Goal: Information Seeking & Learning: Learn about a topic

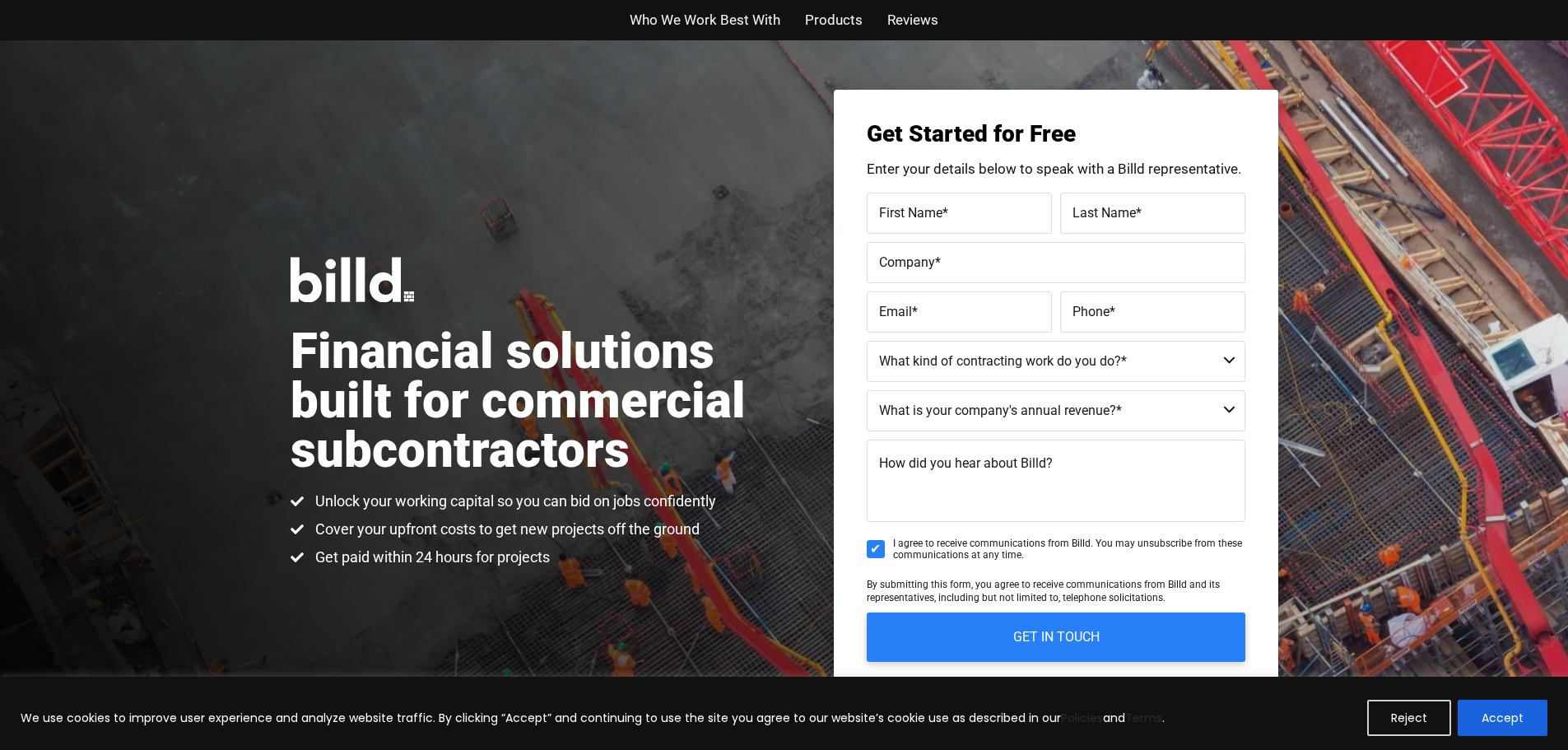
click at [735, 19] on span "Who We Work Best With" at bounding box center [705, 20] width 151 height 24
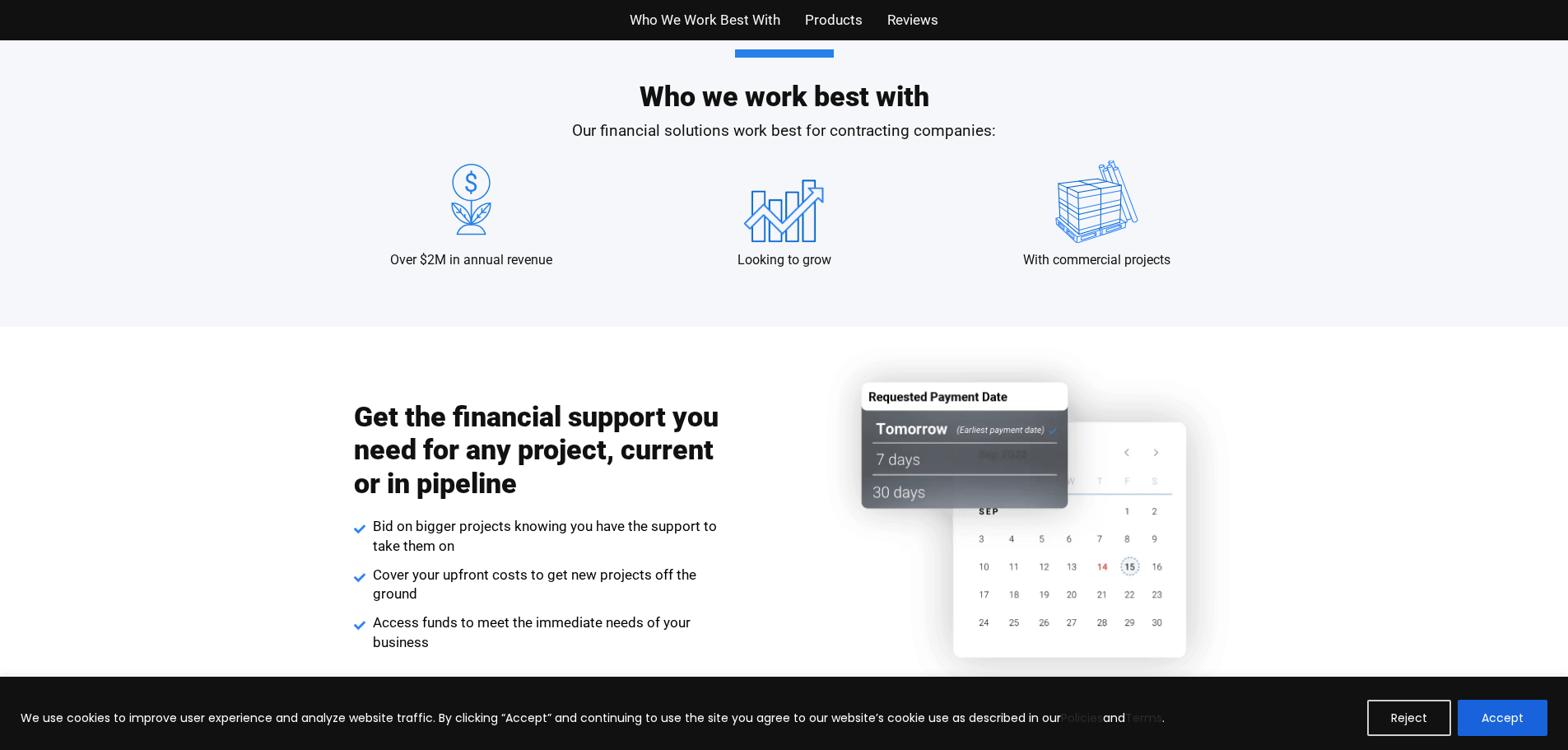
click at [812, 23] on span "Products" at bounding box center [834, 20] width 57 height 24
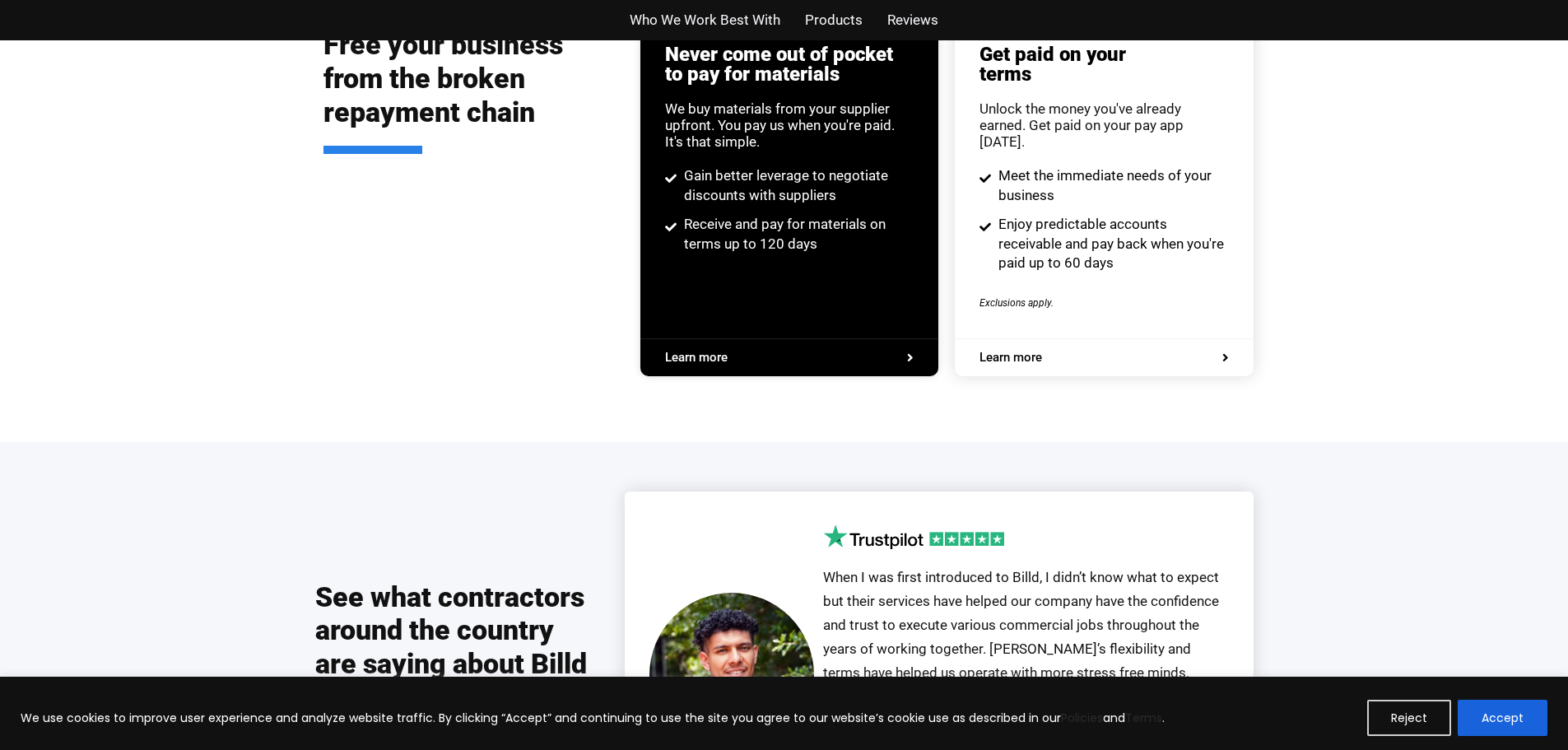
scroll to position [3704, 0]
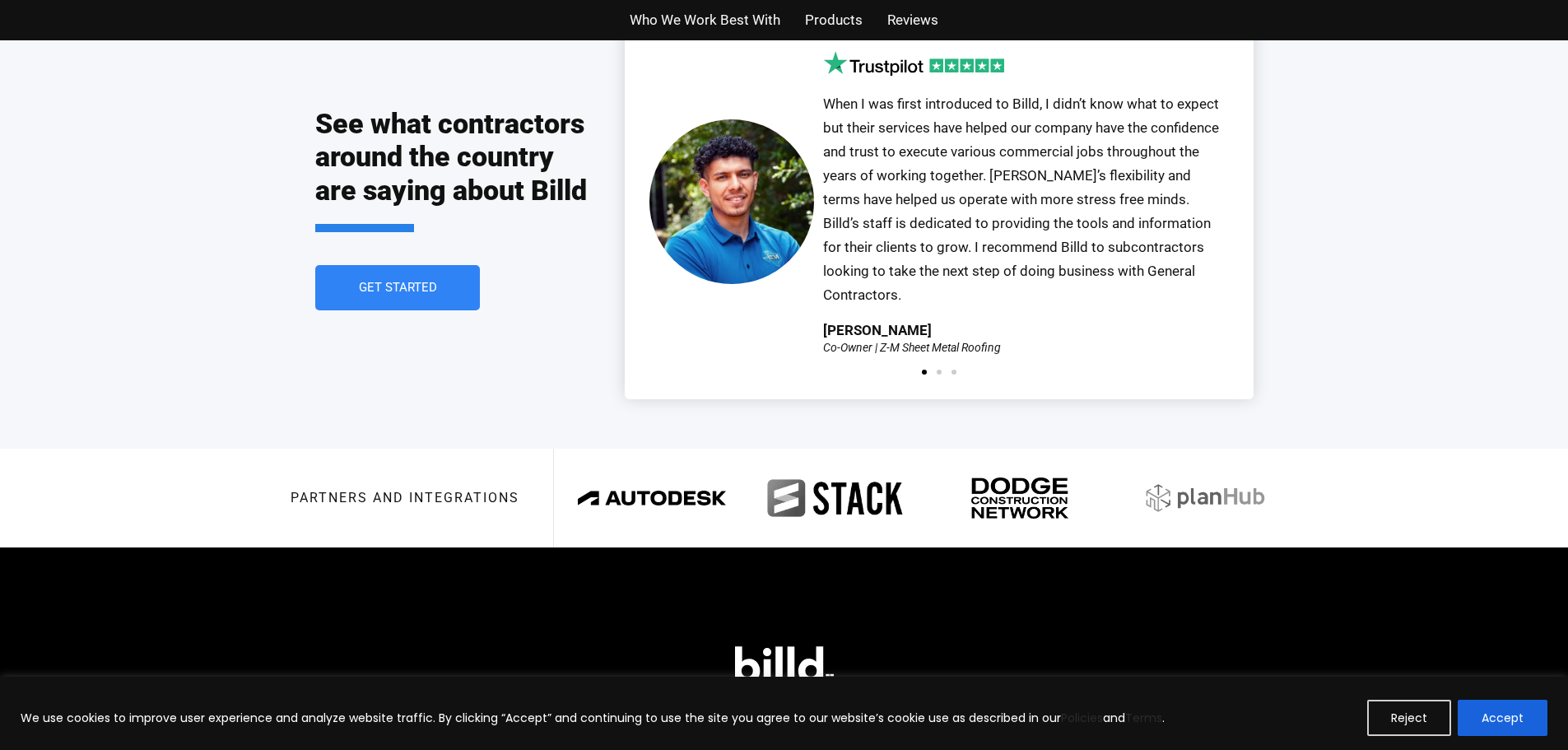
drag, startPoint x: 1479, startPoint y: 719, endPoint x: 1477, endPoint y: 710, distance: 9.2
click at [1477, 712] on button "Accept" at bounding box center [1503, 718] width 90 height 36
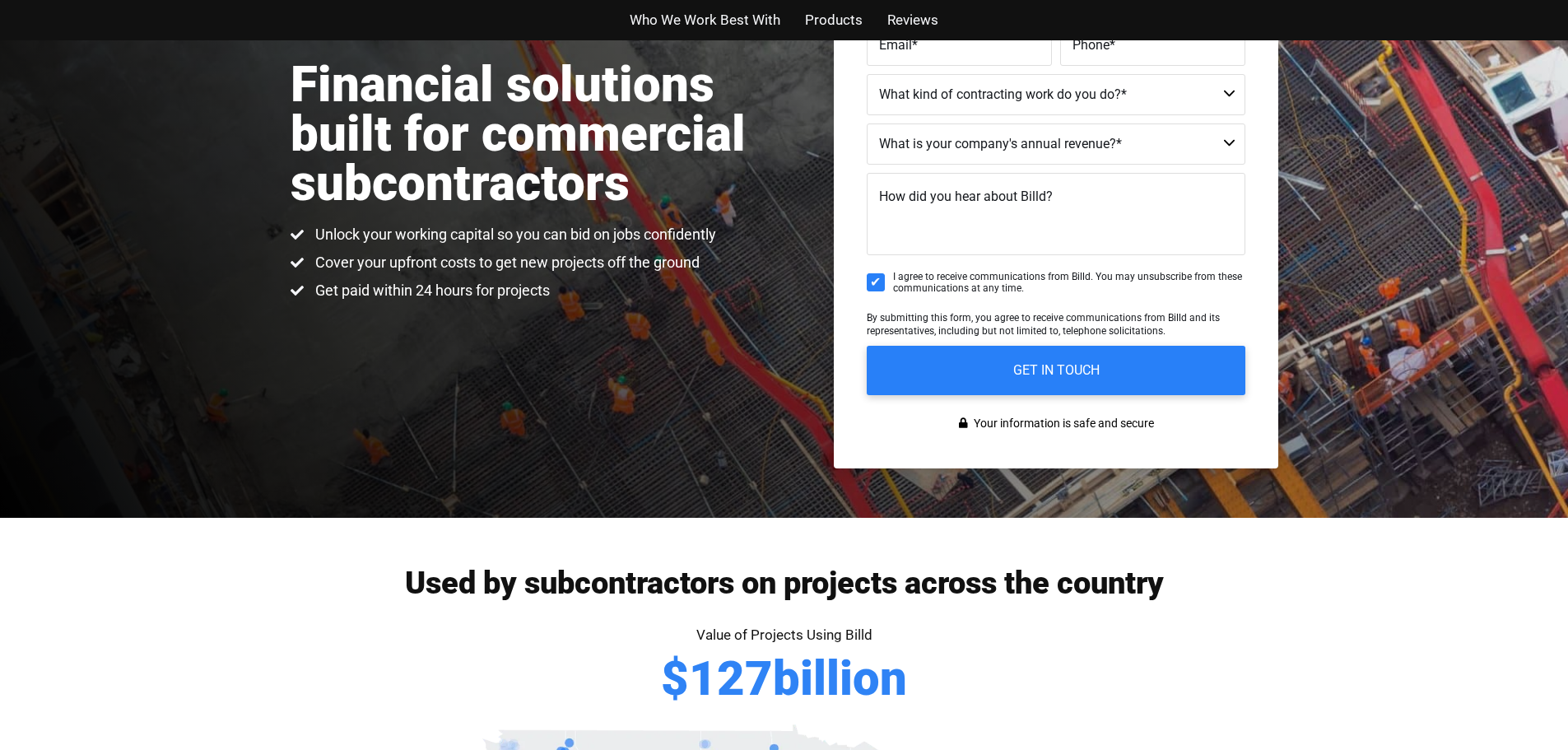
scroll to position [0, 0]
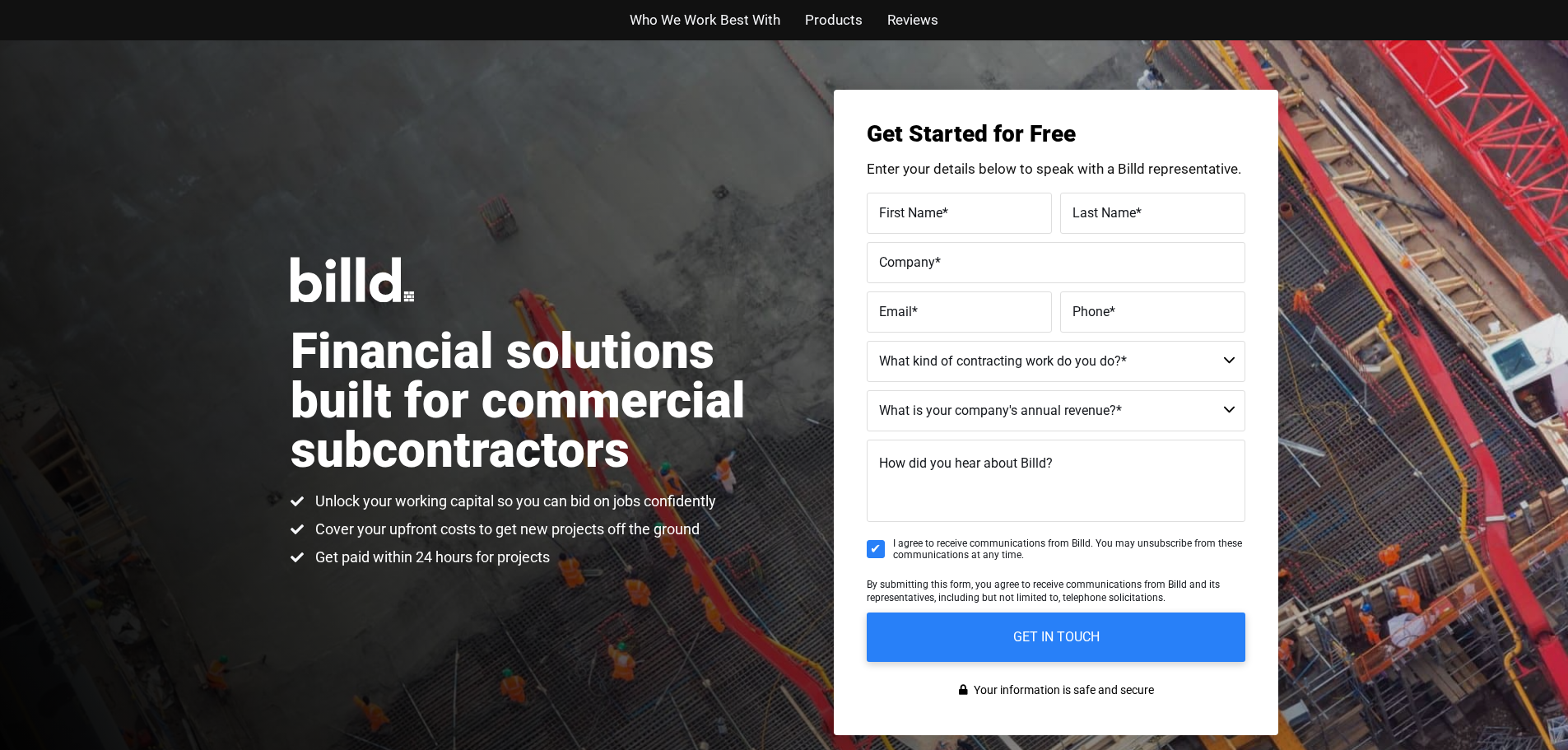
click at [699, 12] on span "Who We Work Best With" at bounding box center [705, 20] width 151 height 24
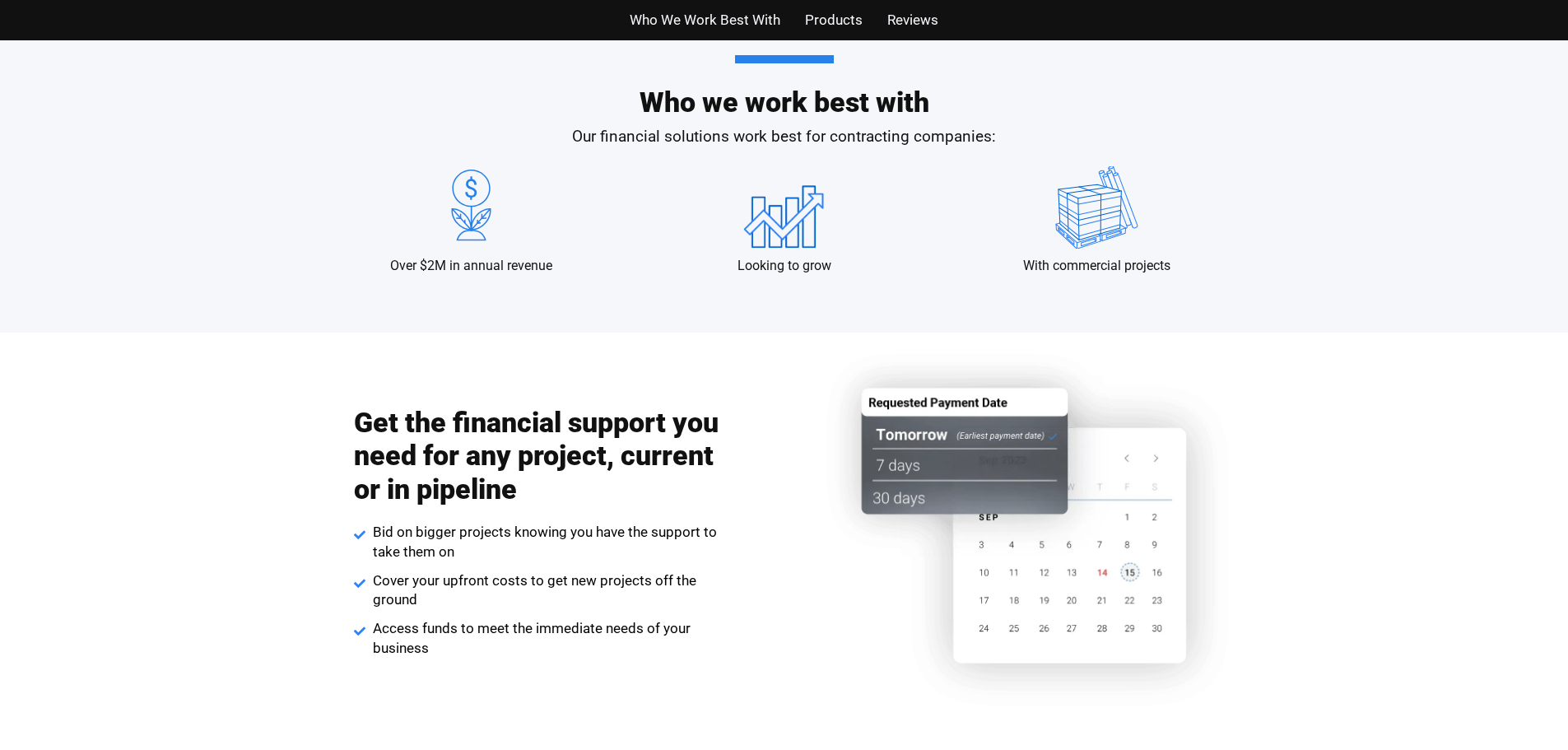
scroll to position [1627, 0]
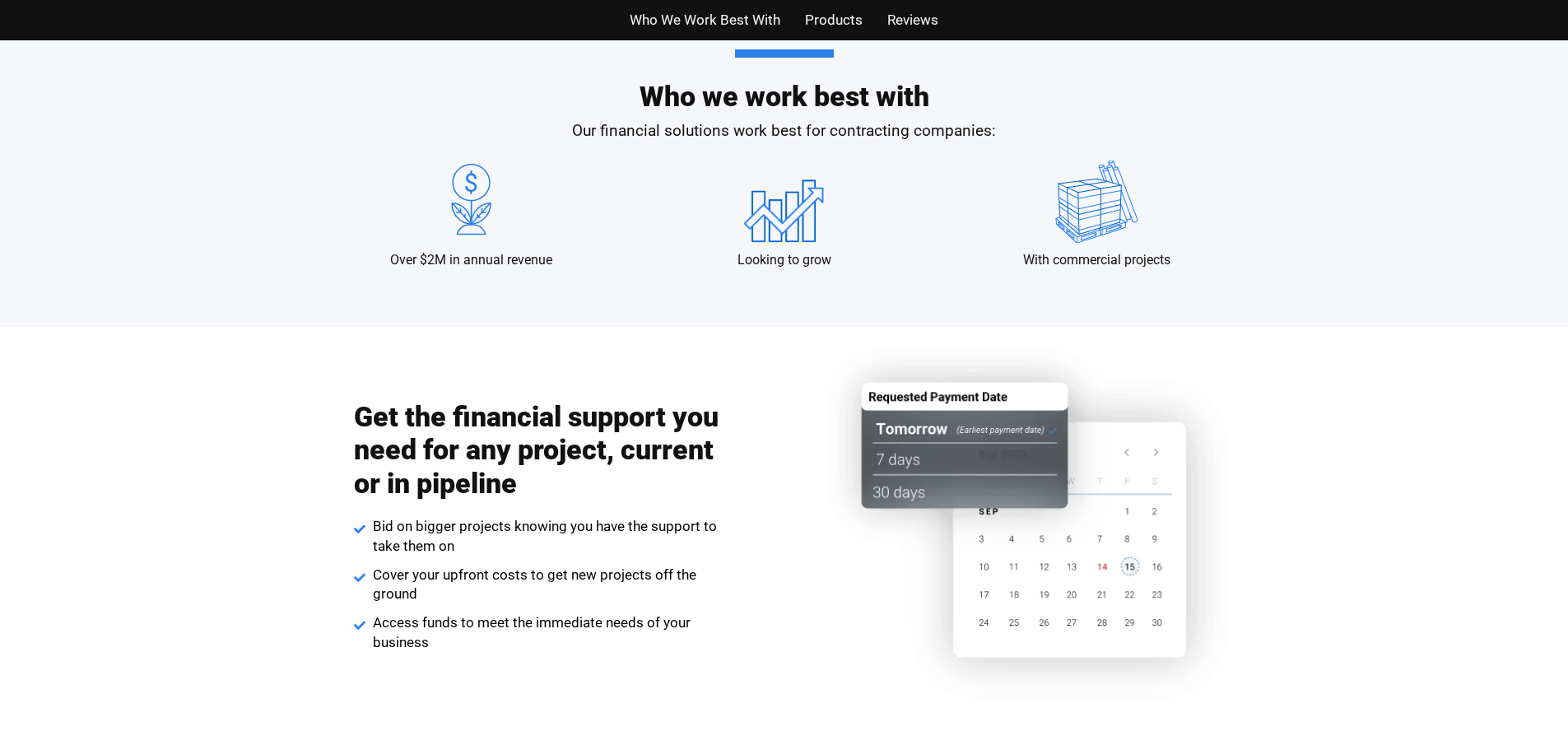
click at [821, 21] on span "Products" at bounding box center [834, 20] width 57 height 24
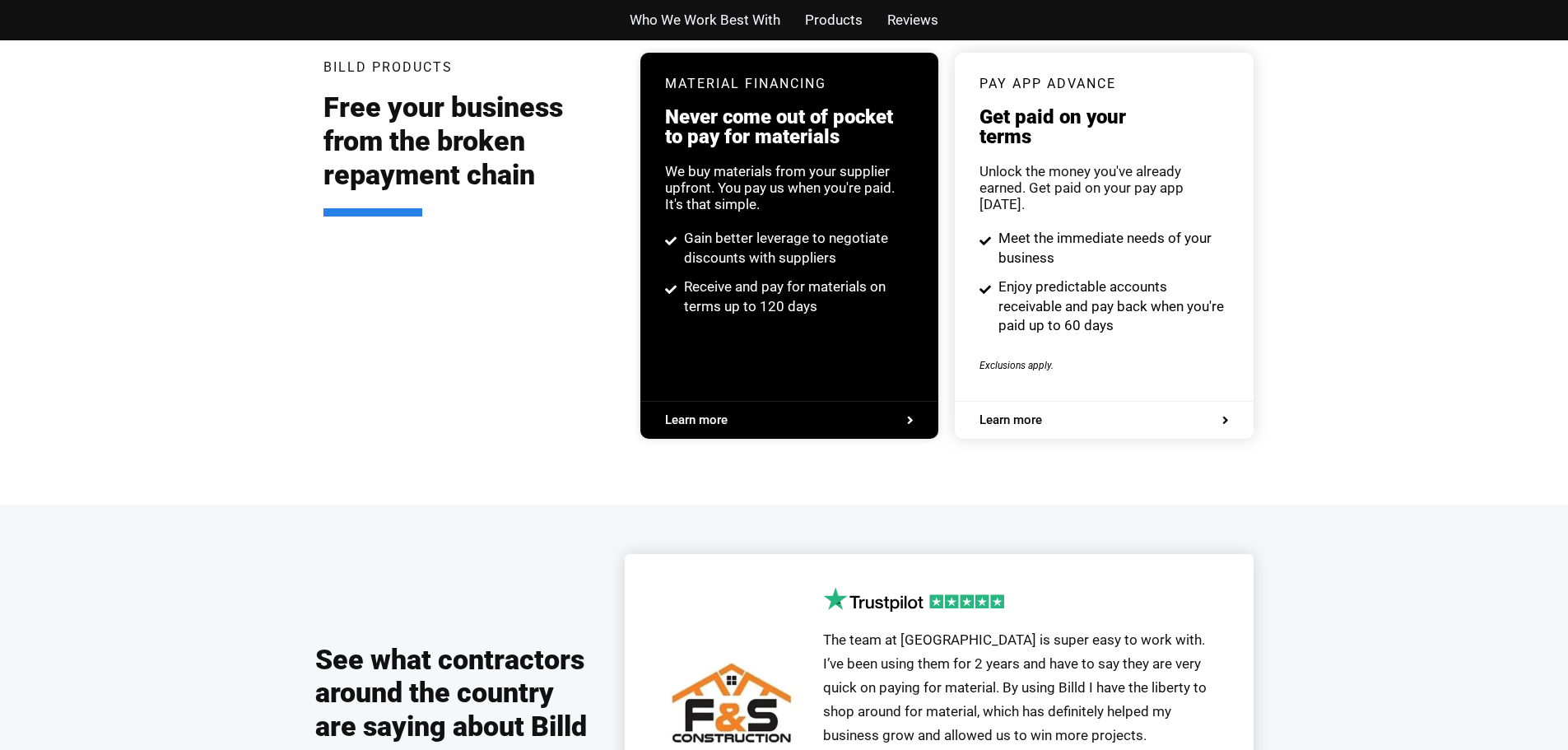
scroll to position [3172, 0]
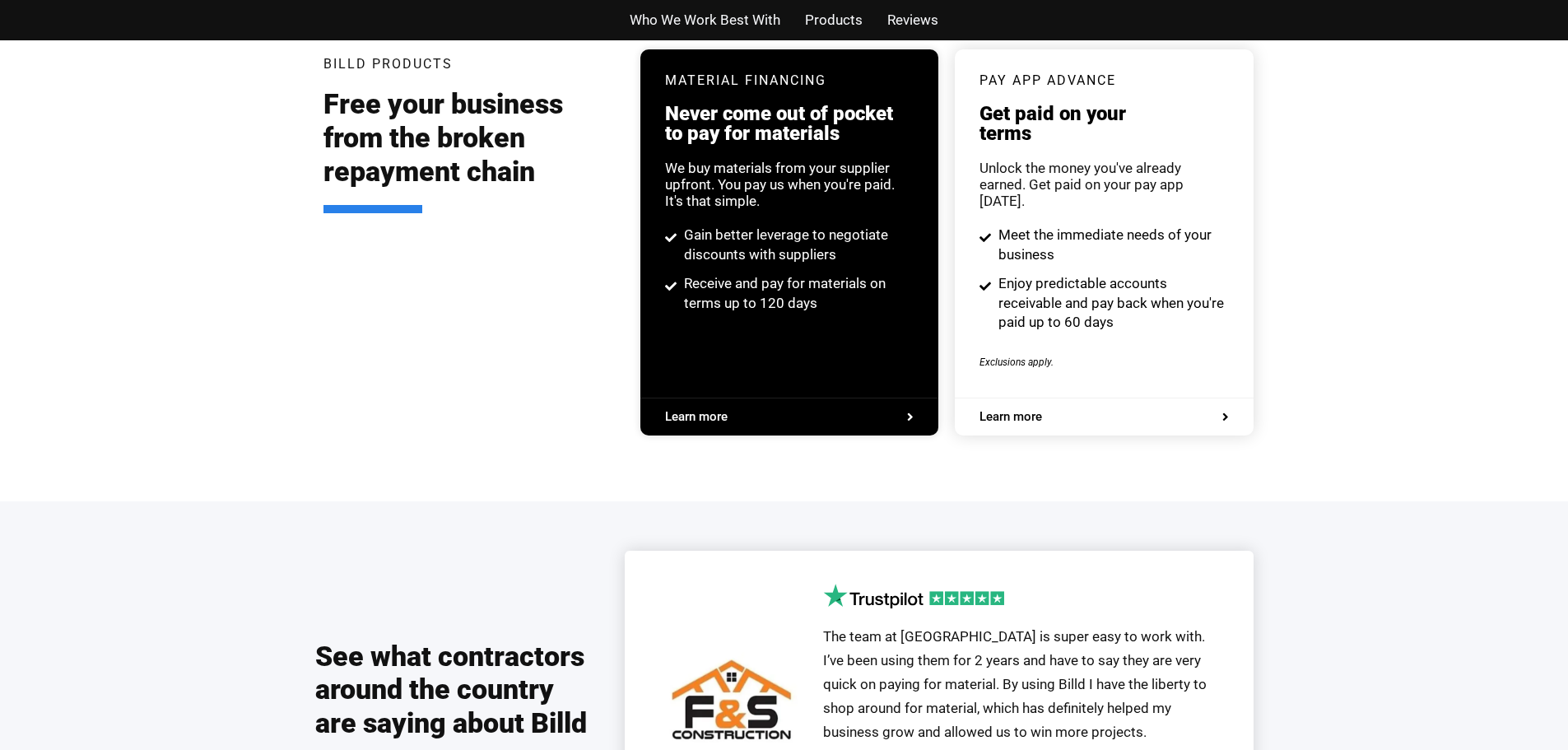
click at [899, 15] on span "Reviews" at bounding box center [912, 20] width 51 height 24
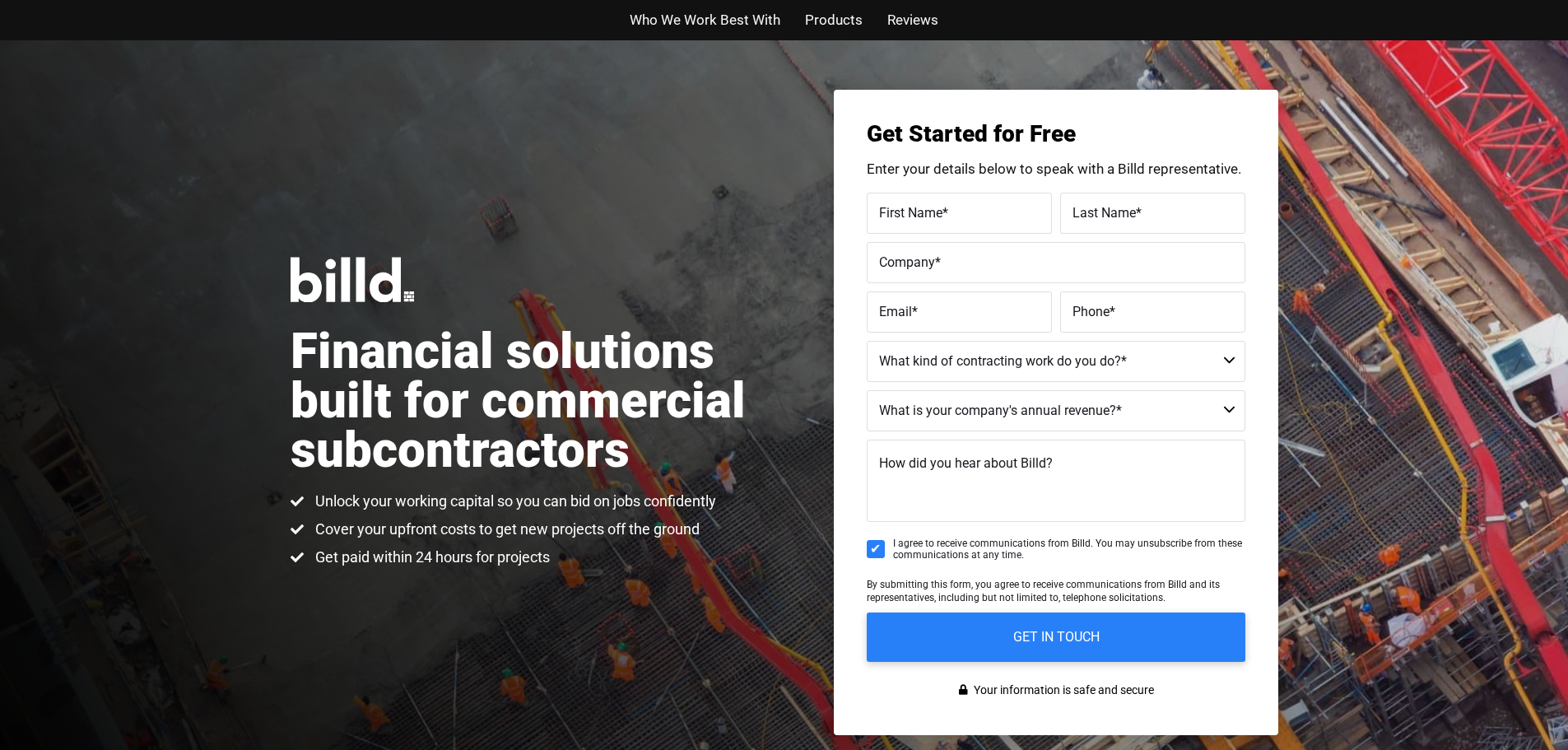
click at [692, 20] on span "Who We Work Best With" at bounding box center [705, 20] width 151 height 24
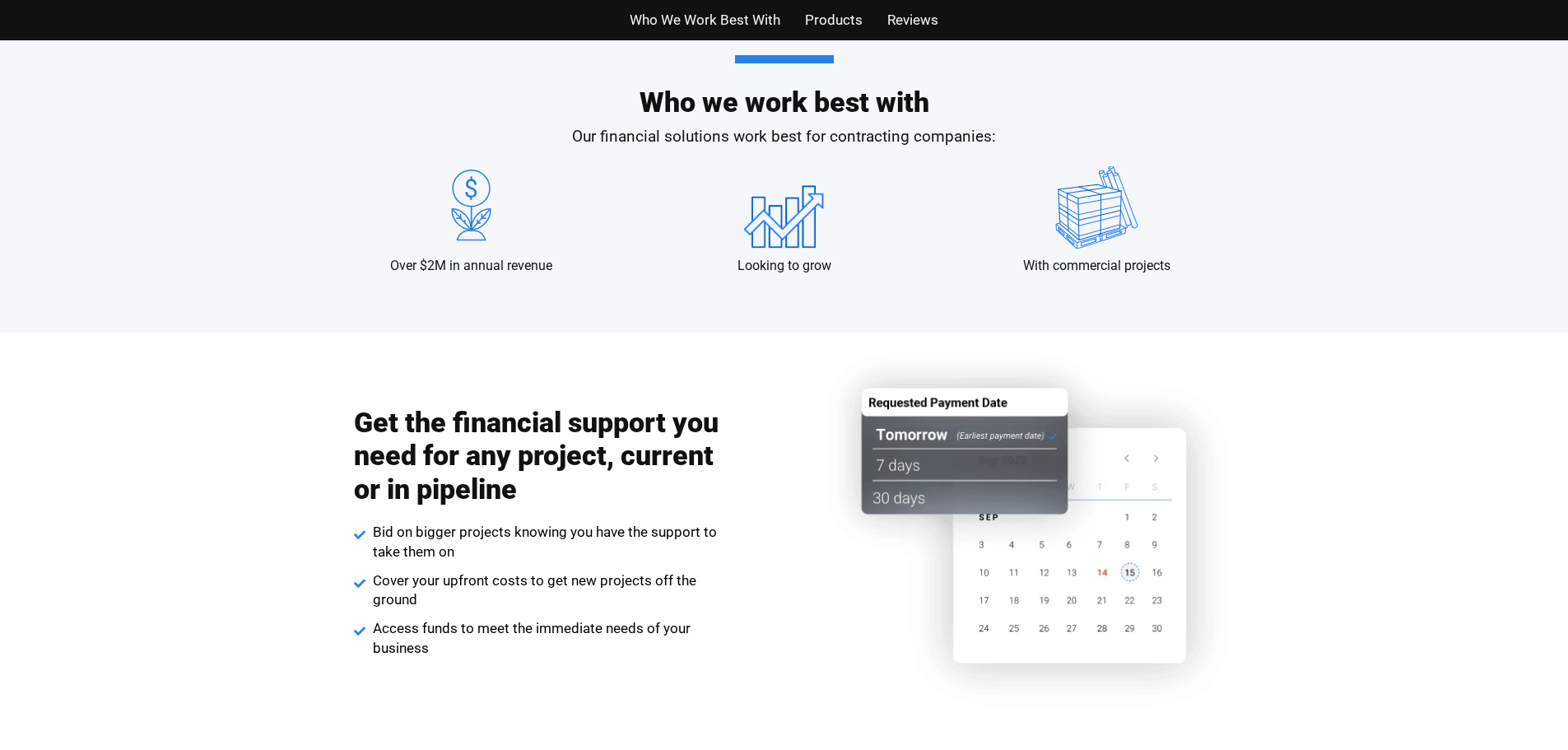
scroll to position [1627, 0]
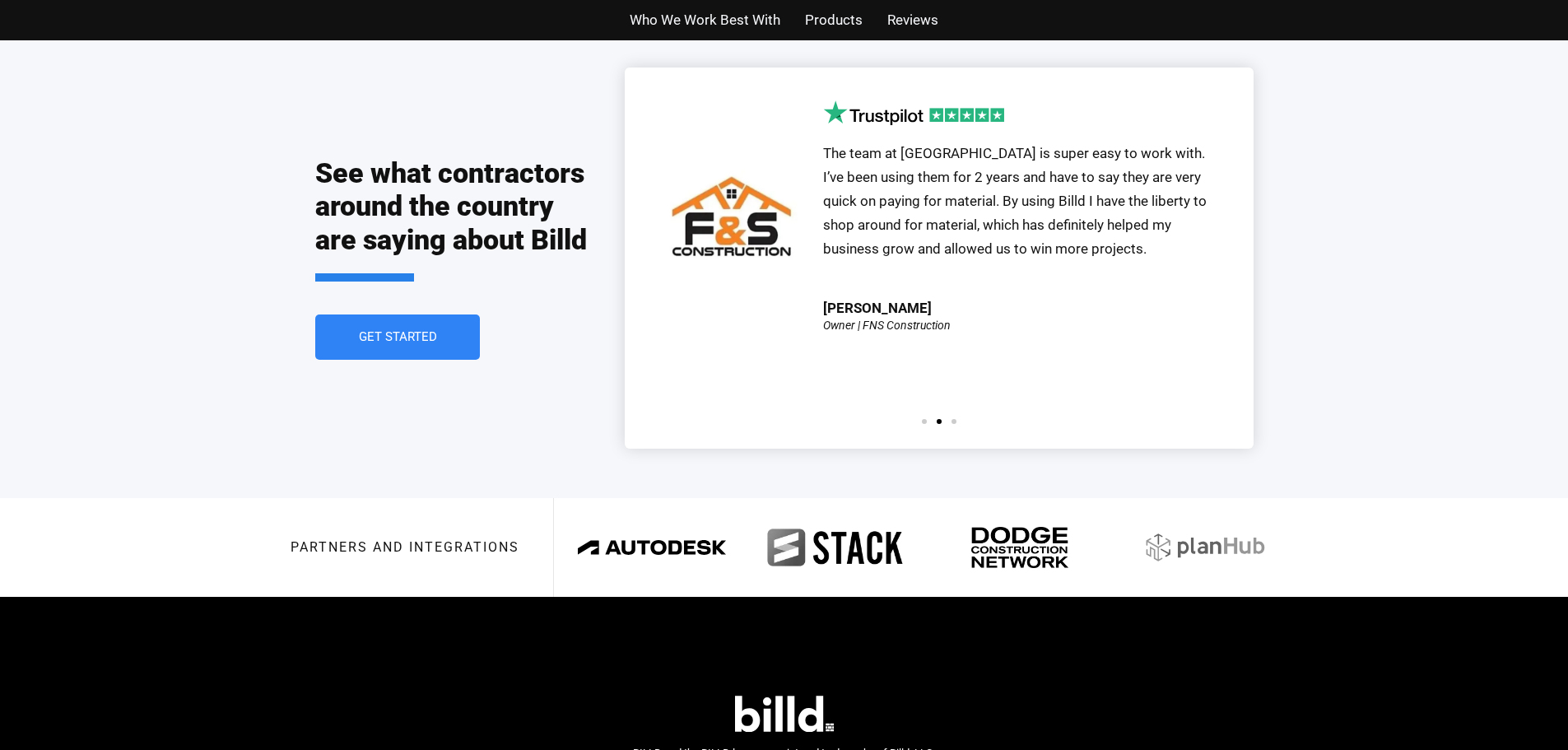
scroll to position [3656, 0]
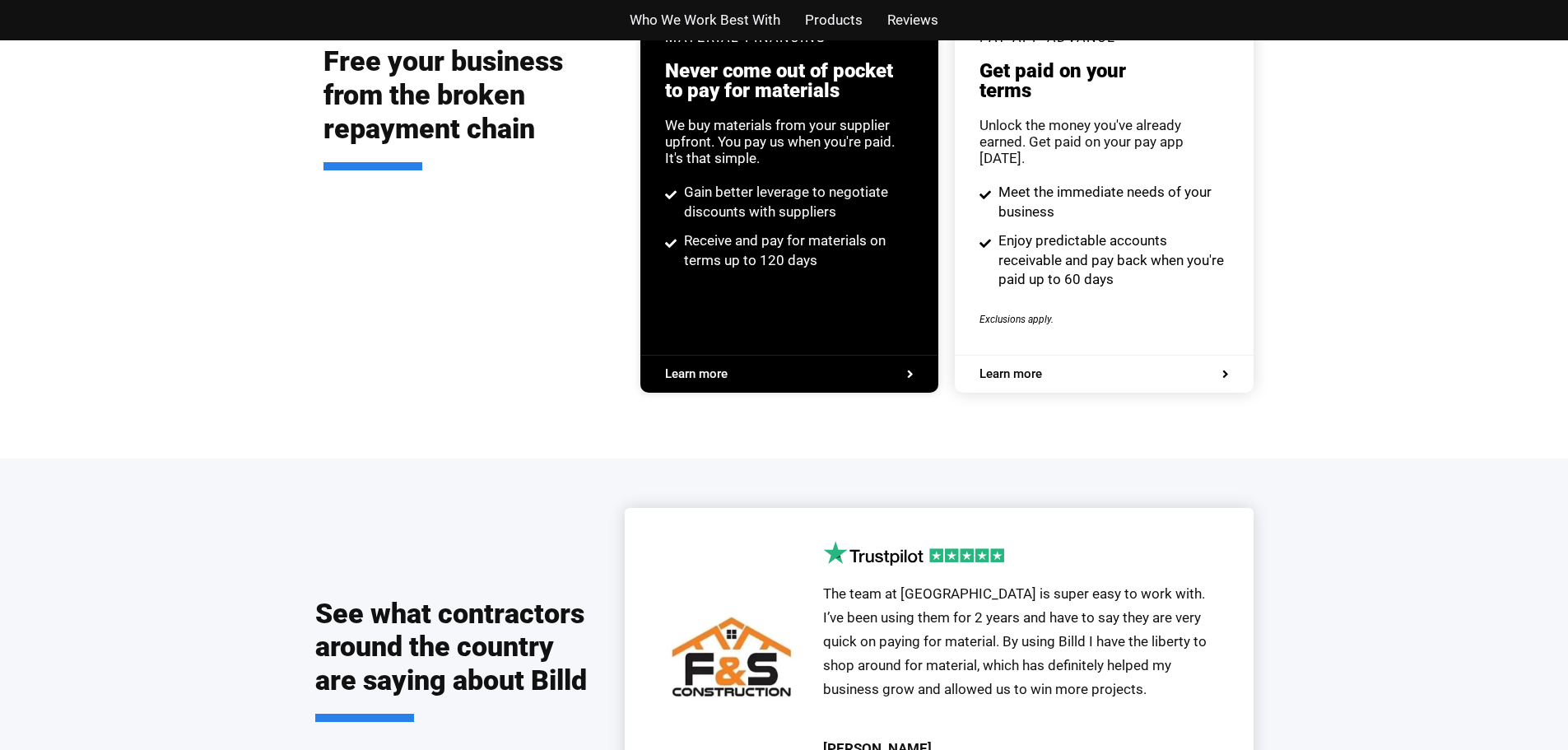
scroll to position [3172, 0]
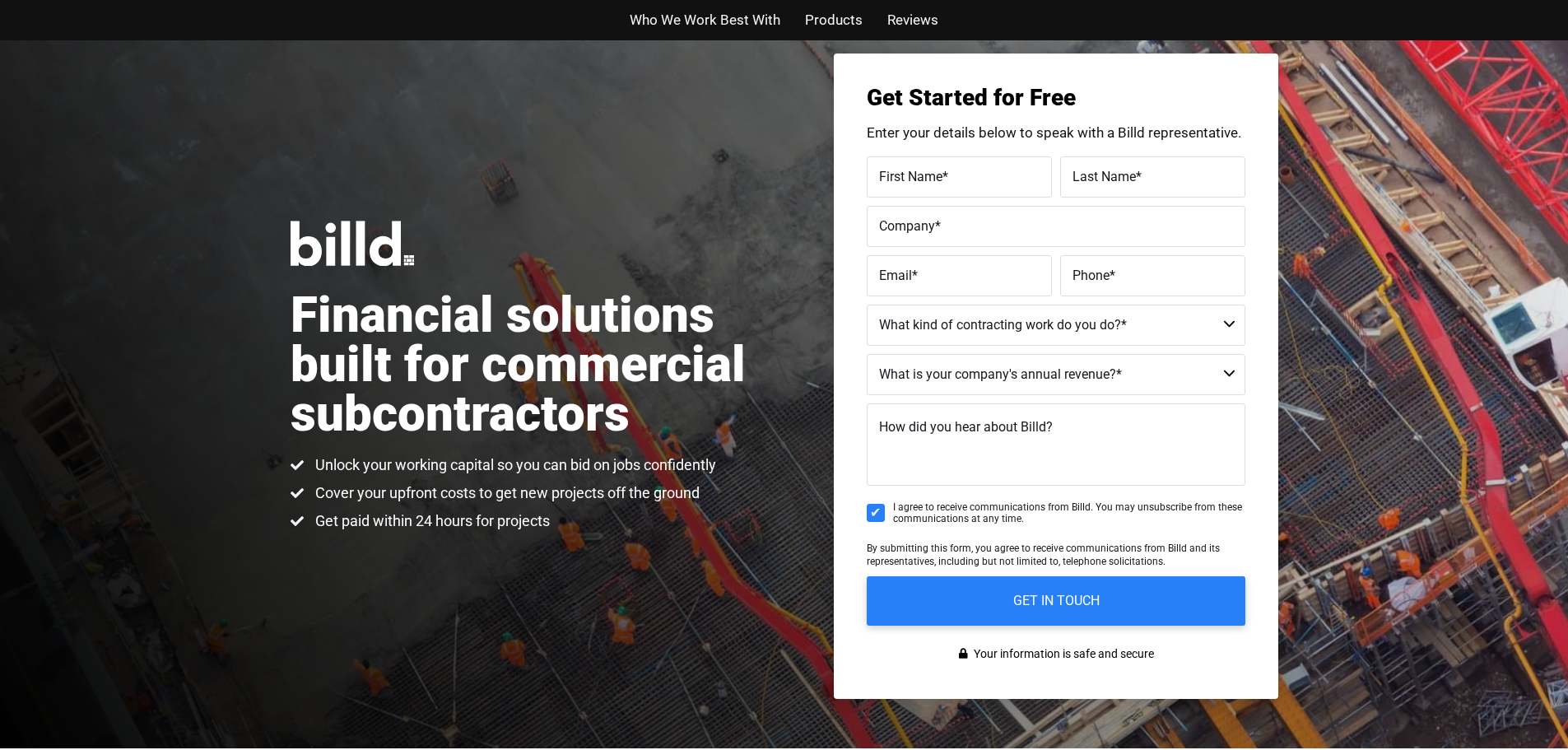
scroll to position [3, 0]
